Goal: Task Accomplishment & Management: Use online tool/utility

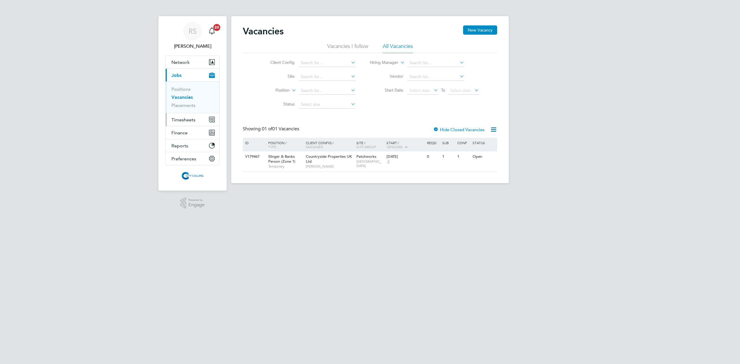
click at [181, 118] on span "Timesheets" at bounding box center [183, 119] width 24 height 5
click at [181, 102] on link "Timesheets" at bounding box center [183, 101] width 24 height 5
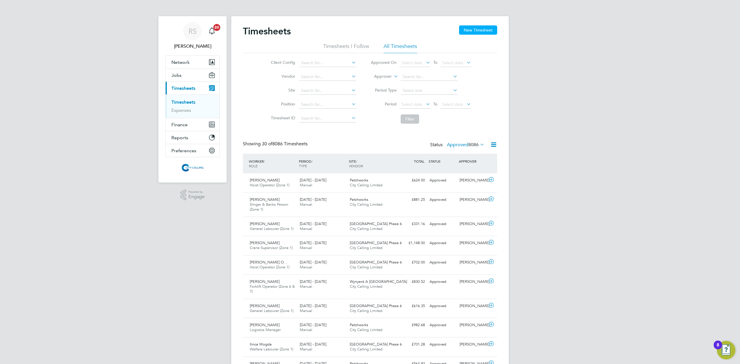
click at [473, 31] on button "New Timesheet" at bounding box center [478, 29] width 38 height 9
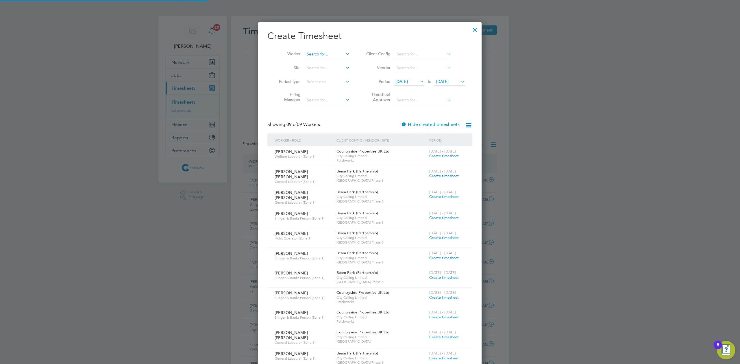
click at [323, 52] on input at bounding box center [327, 54] width 45 height 8
type input "s"
type input "Yorusalem [PERSON_NAME]"
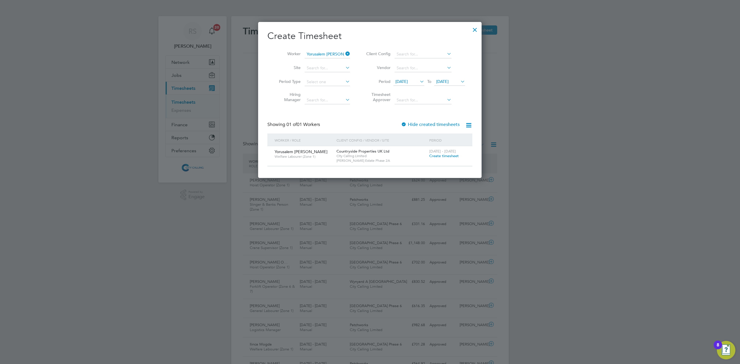
click at [426, 125] on label "Hide created timesheets" at bounding box center [430, 125] width 59 height 6
click at [408, 81] on span "[DATE]" at bounding box center [402, 81] width 12 height 5
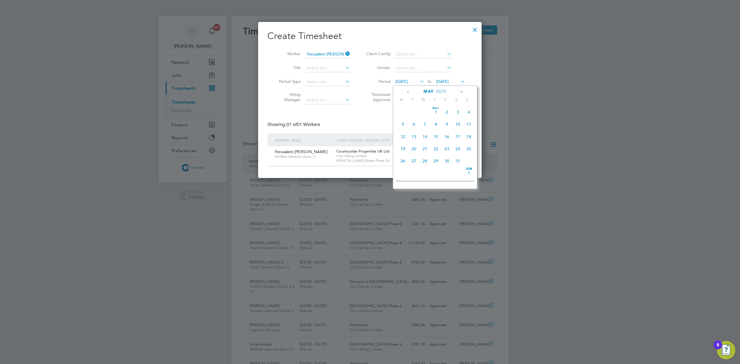
click at [426, 120] on span "7" at bounding box center [425, 124] width 11 height 11
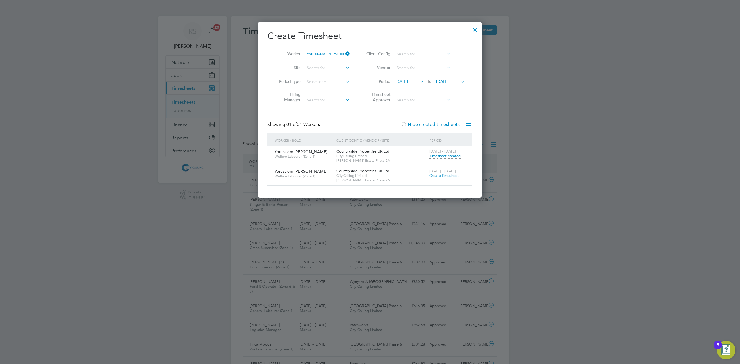
click at [447, 158] on span "Timesheet created" at bounding box center [445, 156] width 32 height 5
